Goal: Information Seeking & Learning: Learn about a topic

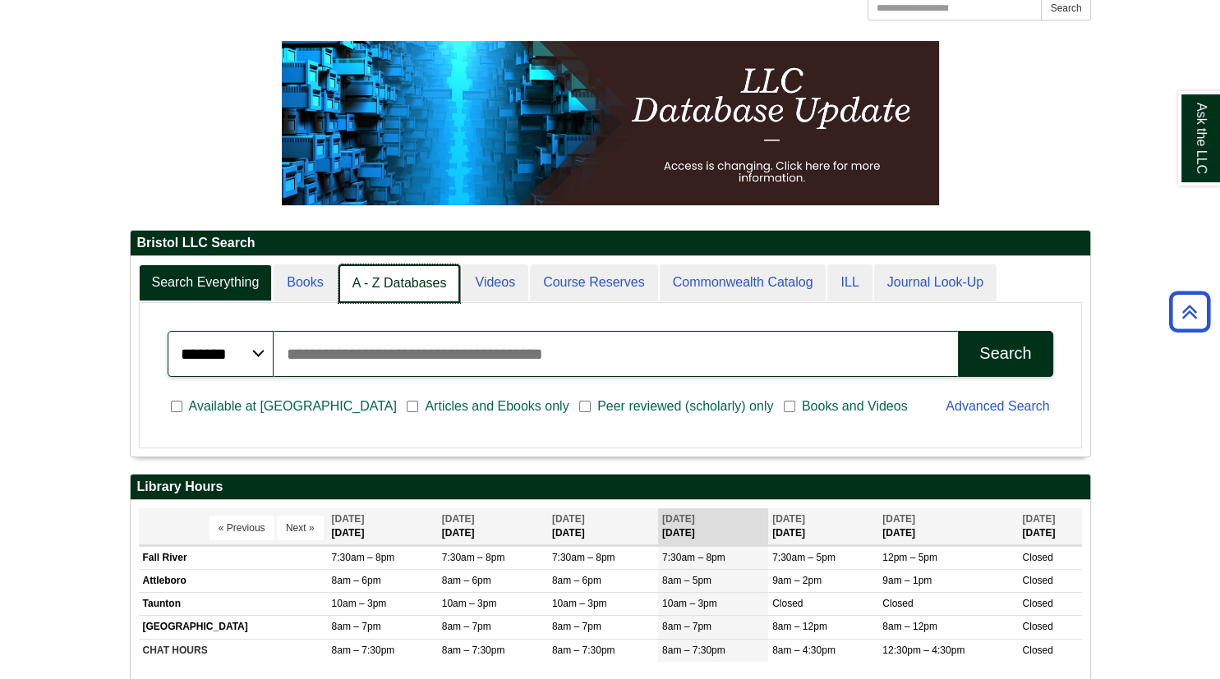
scroll to position [198, 959]
click at [401, 278] on link "A - Z Databases" at bounding box center [399, 284] width 122 height 39
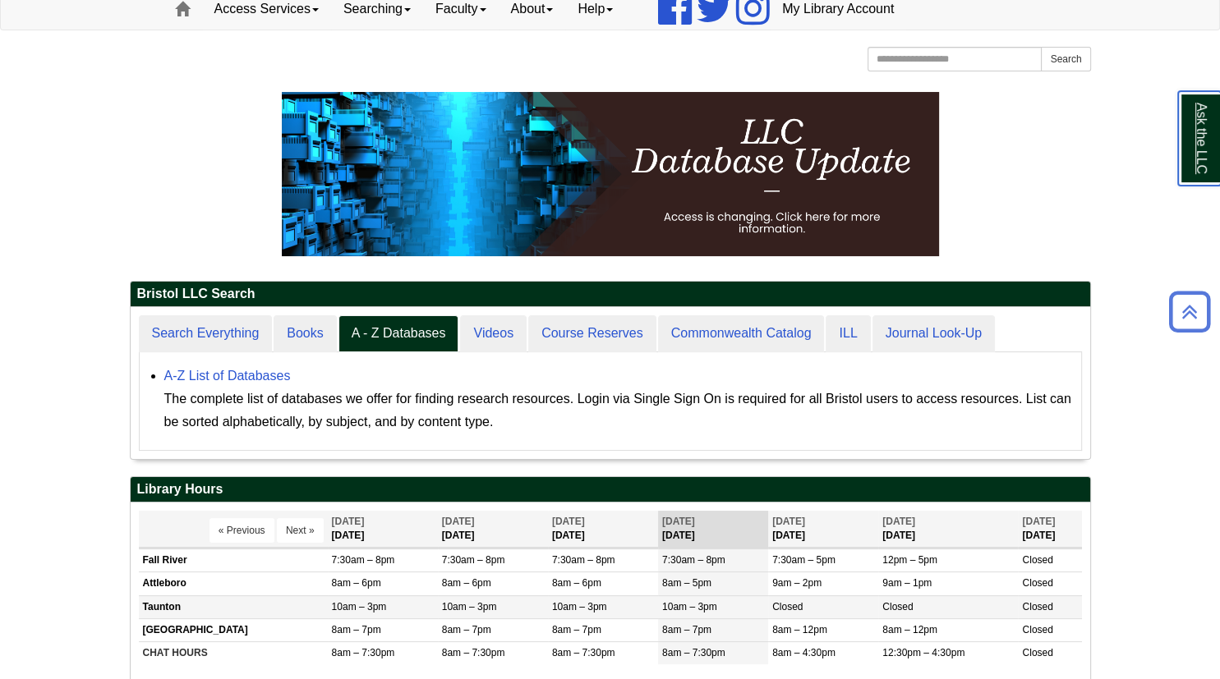
scroll to position [142, 0]
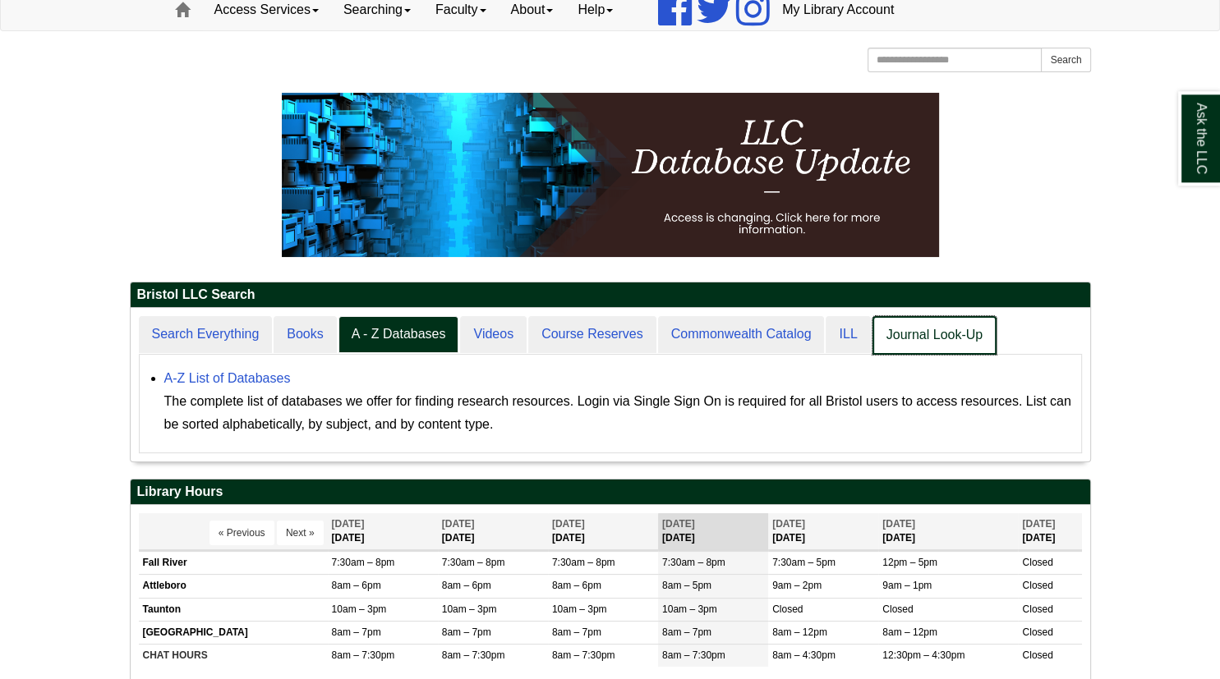
click at [899, 339] on link "Journal Look-Up" at bounding box center [934, 335] width 124 height 39
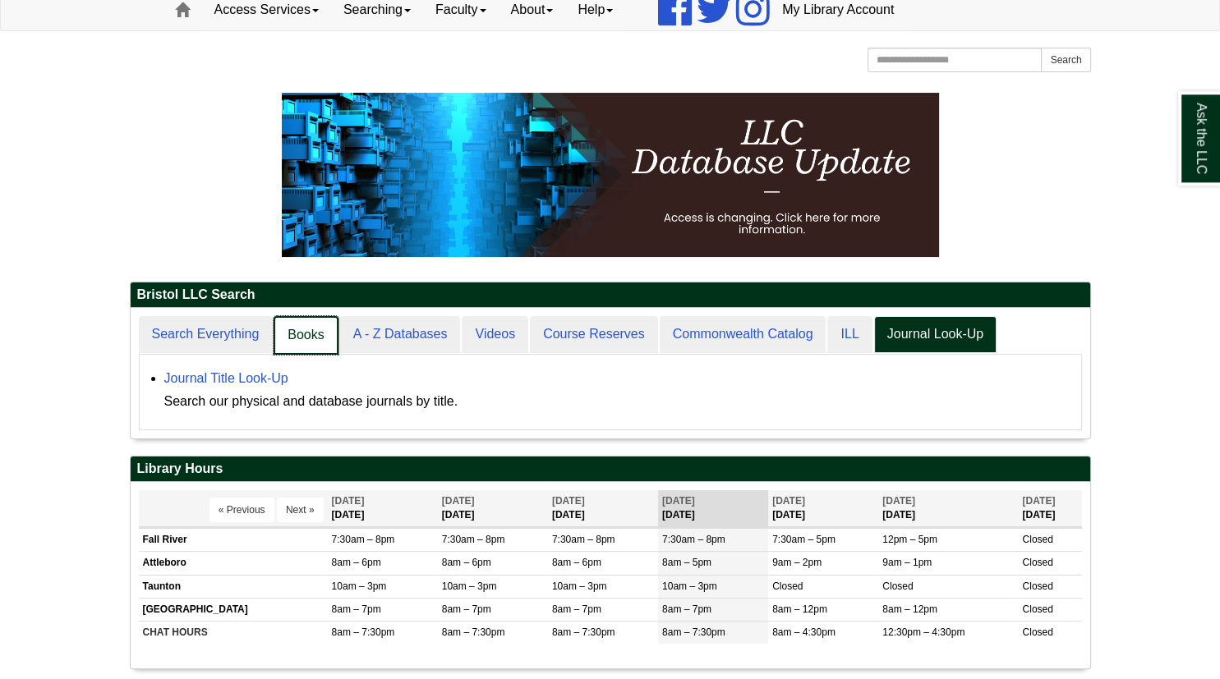
click at [313, 344] on link "Books" at bounding box center [306, 335] width 64 height 39
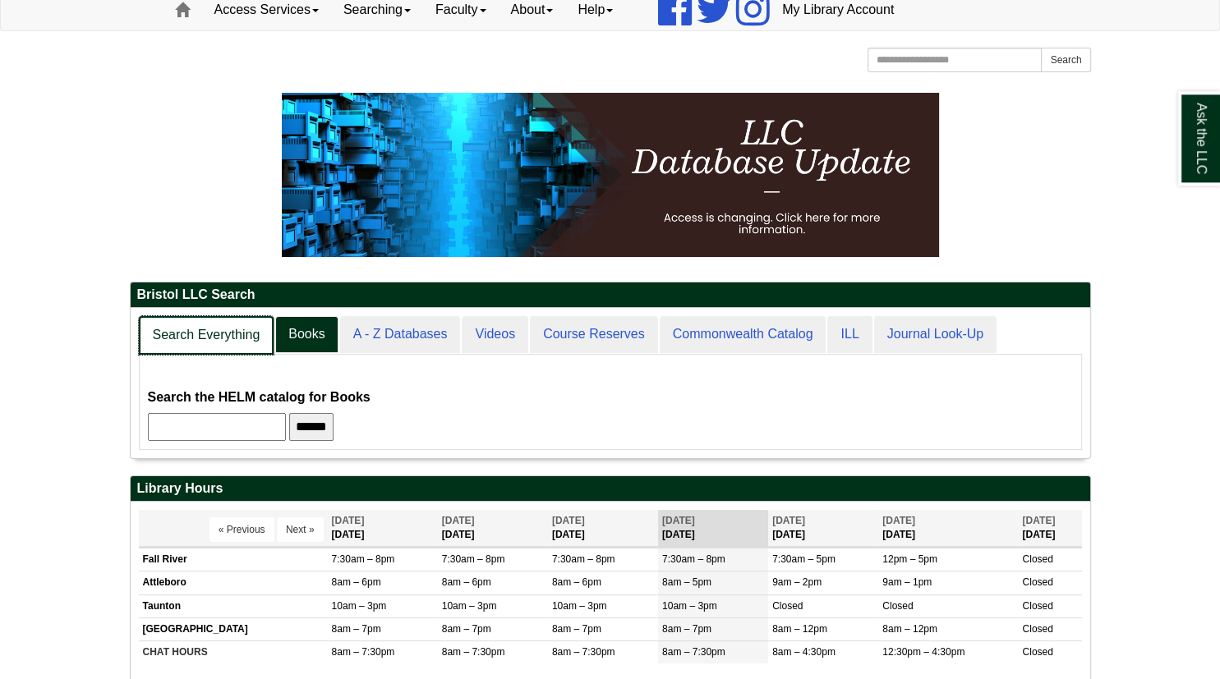
click at [221, 319] on link "Search Everything" at bounding box center [207, 335] width 136 height 39
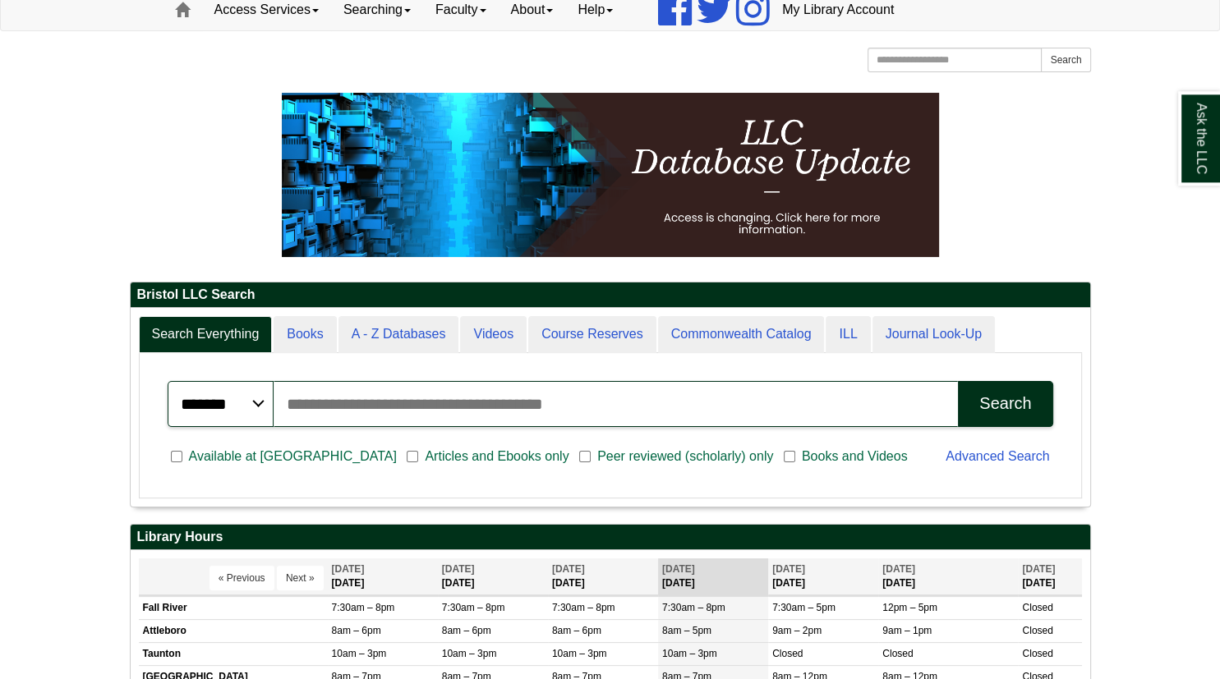
click at [307, 416] on input "Search articles, books, journals & more" at bounding box center [616, 404] width 684 height 46
click at [397, 519] on div "Bristol LLC Search Search Everything Books A - Z Databases Videos Course Reserv…" at bounding box center [610, 403] width 961 height 242
click at [974, 467] on div "Advanced Search" at bounding box center [999, 458] width 127 height 43
click at [971, 462] on link "Advanced Search" at bounding box center [998, 456] width 104 height 14
click at [418, 460] on span "Articles and Ebooks only" at bounding box center [496, 457] width 157 height 20
